Goal: Find specific page/section: Find specific page/section

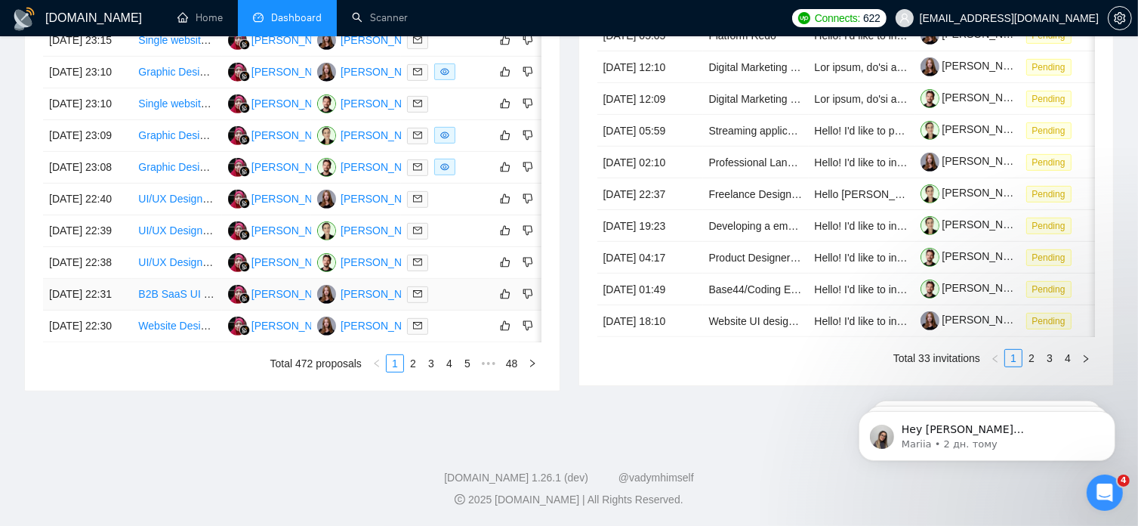
scroll to position [813, 0]
click at [412, 372] on link "2" at bounding box center [413, 363] width 17 height 17
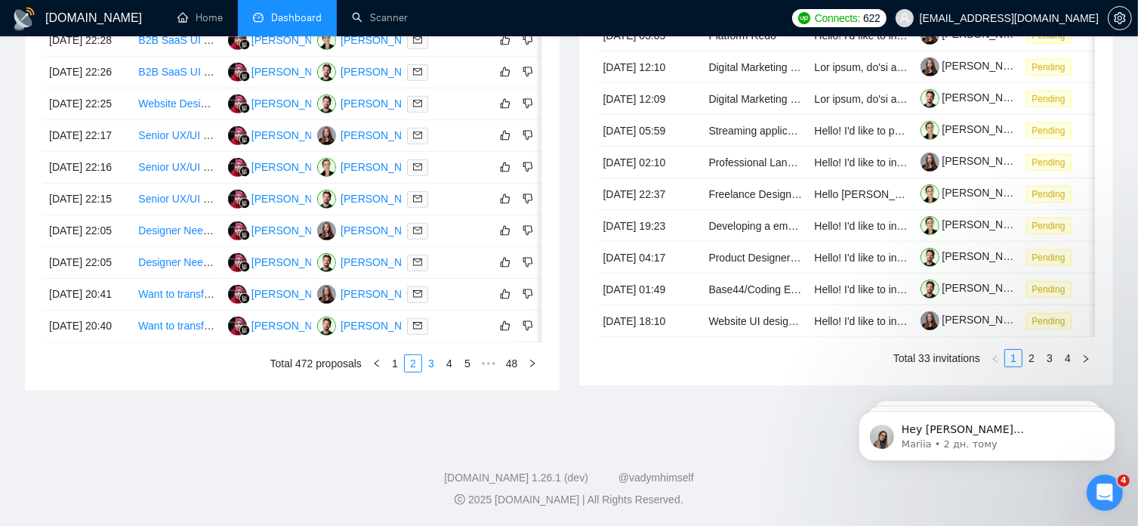
click at [430, 367] on link "3" at bounding box center [431, 363] width 17 height 17
click at [453, 372] on link "4" at bounding box center [449, 363] width 17 height 17
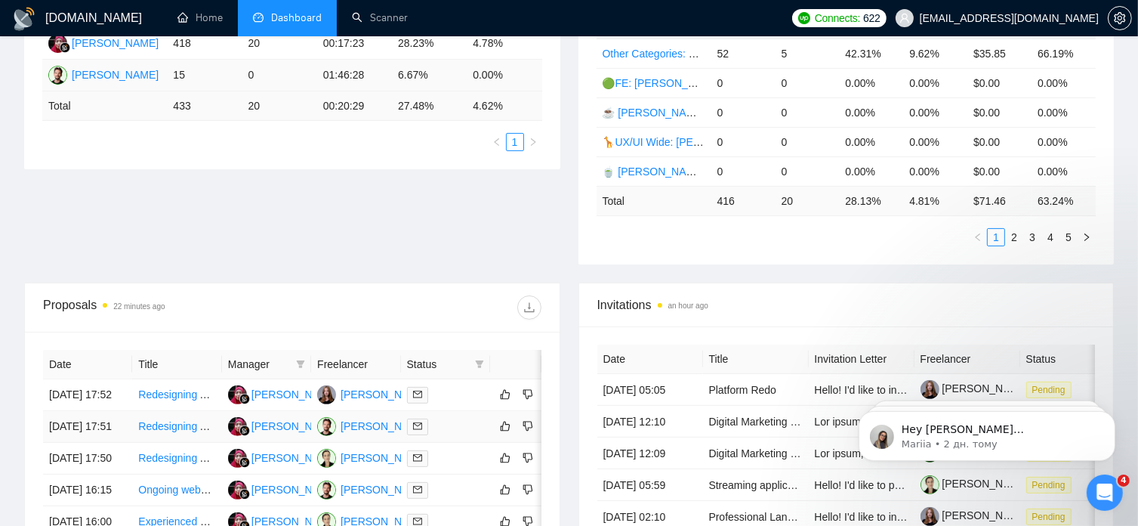
scroll to position [0, 0]
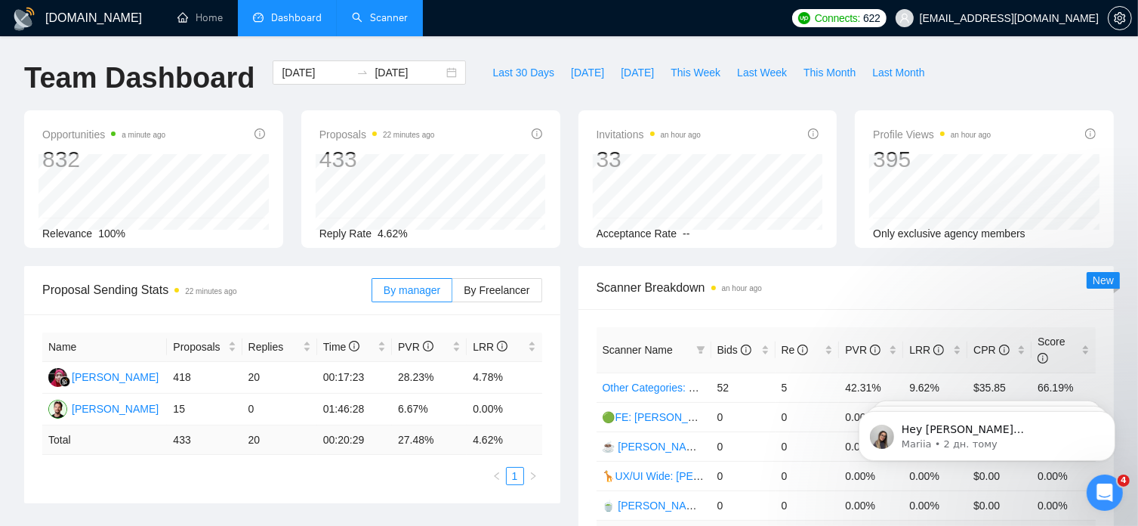
click at [388, 21] on link "Scanner" at bounding box center [380, 17] width 56 height 13
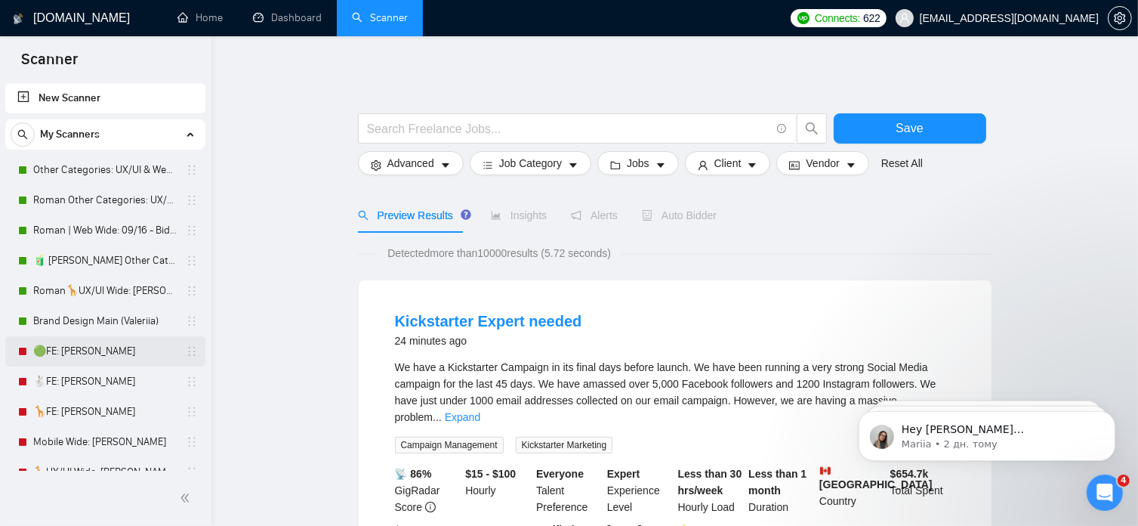
click at [85, 353] on link "🟢FE: [PERSON_NAME]" at bounding box center [105, 351] width 144 height 30
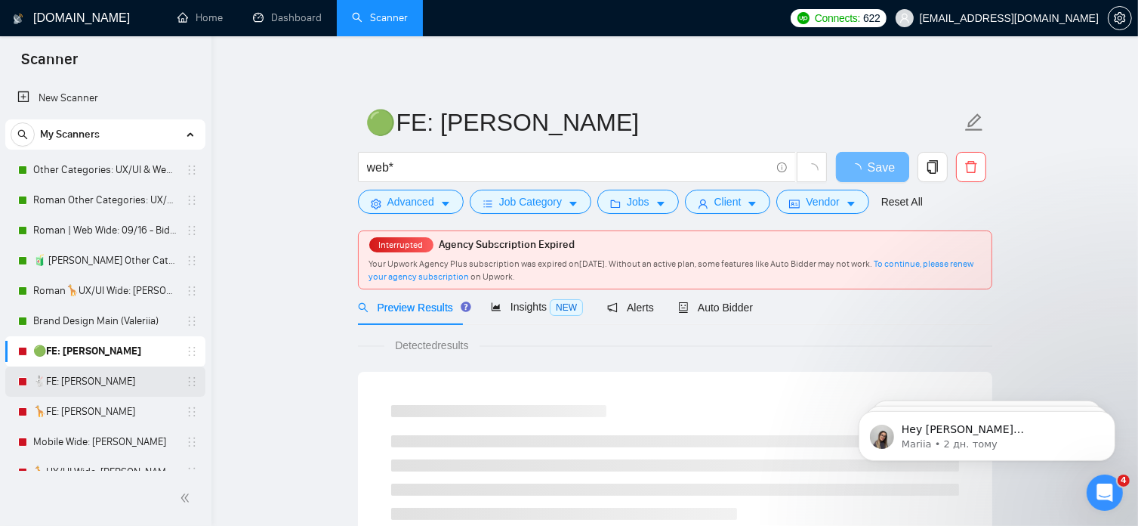
click at [94, 383] on link "🐇FE: Roman" at bounding box center [105, 381] width 144 height 30
